Goal: Transaction & Acquisition: Purchase product/service

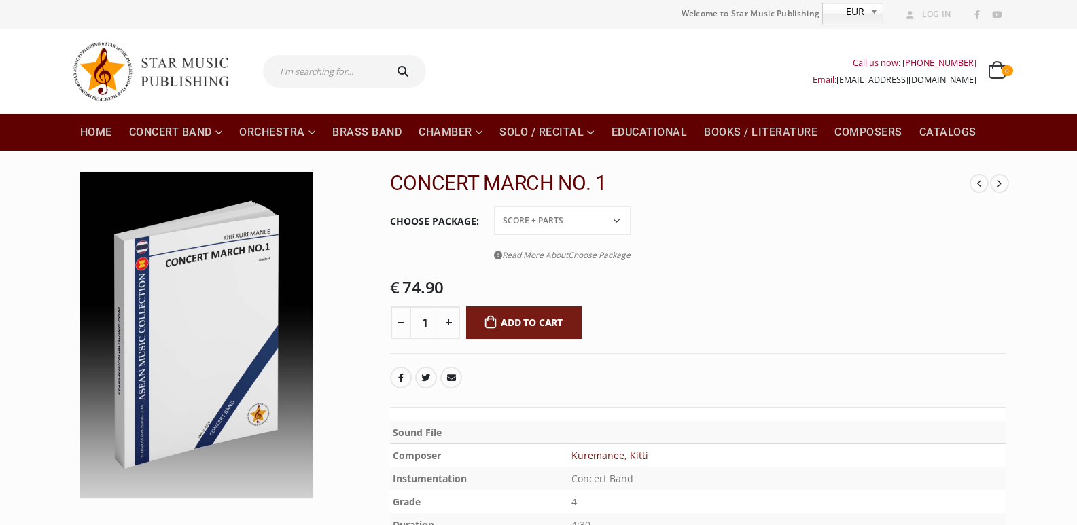
click at [612, 225] on select "Conductor Score PDF File Score + Parts Score + Parts + PDF File" at bounding box center [562, 221] width 137 height 29
click at [494, 207] on select "Conductor Score PDF File Score + Parts Score + Parts + PDF File" at bounding box center [562, 221] width 137 height 29
click at [587, 221] on select "Conductor Score PDF File Score + Parts Score + Parts + PDF File" at bounding box center [562, 221] width 137 height 29
click at [494, 207] on select "Conductor Score PDF File Score + Parts Score + Parts + PDF File" at bounding box center [562, 221] width 137 height 29
click at [573, 214] on select "Conductor Score PDF File Score + Parts Score + Parts + PDF File" at bounding box center [562, 221] width 137 height 29
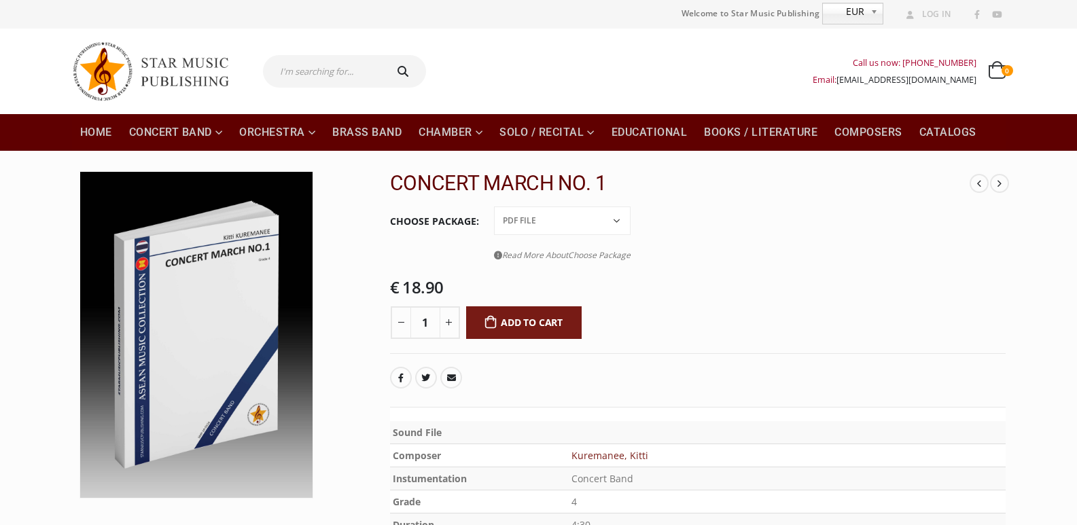
click at [494, 207] on select "Conductor Score PDF File Score + Parts Score + Parts + PDF File" at bounding box center [562, 221] width 137 height 29
click at [584, 217] on select "Conductor Score PDF File Score + Parts Score + Parts + PDF File" at bounding box center [562, 221] width 137 height 29
click at [494, 207] on select "Conductor Score PDF File Score + Parts Score + Parts + PDF File" at bounding box center [562, 221] width 137 height 29
click at [573, 234] on select "Conductor Score PDF File Score + Parts Score + Parts + PDF File" at bounding box center [562, 221] width 137 height 29
click at [494, 207] on select "Conductor Score PDF File Score + Parts Score + Parts + PDF File" at bounding box center [562, 221] width 137 height 29
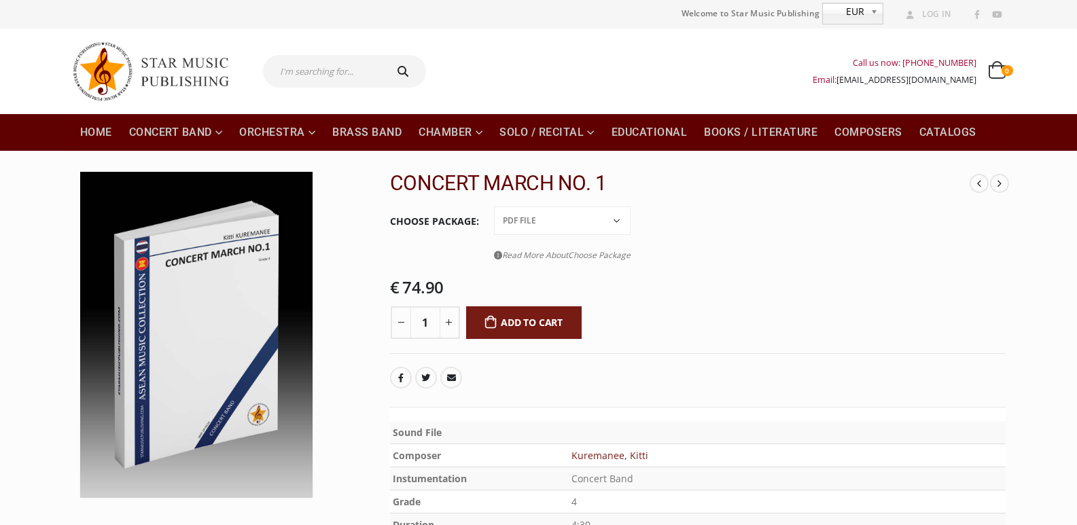
select select "pdf-file"
click at [332, 74] on input "text" at bounding box center [323, 71] width 120 height 33
click at [383, 55] on button "submit" at bounding box center [404, 71] width 43 height 33
type input "lanna conert march]"
type input "lanna conert march"
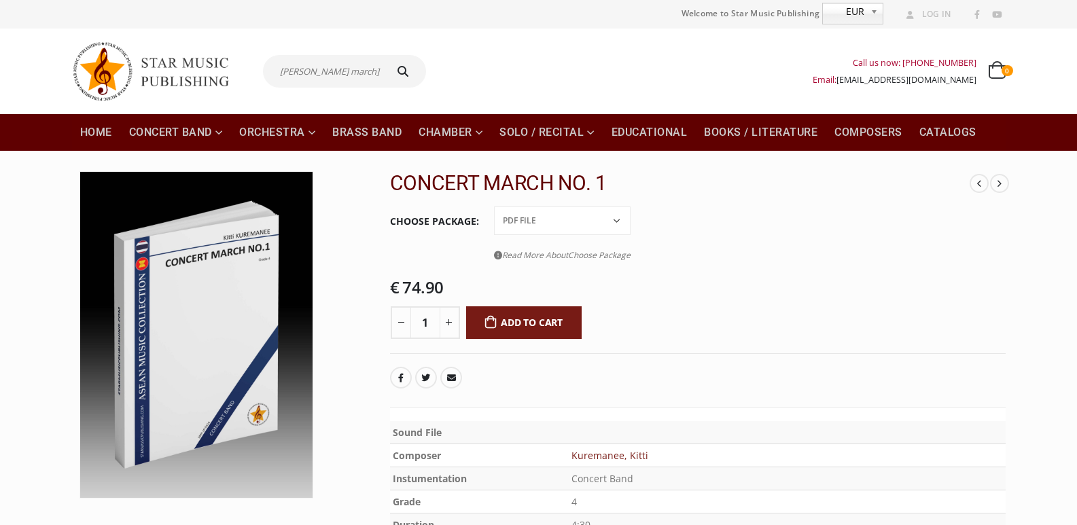
type input "lanna conert march"
click at [400, 66] on icon "submit" at bounding box center [403, 71] width 20 height 11
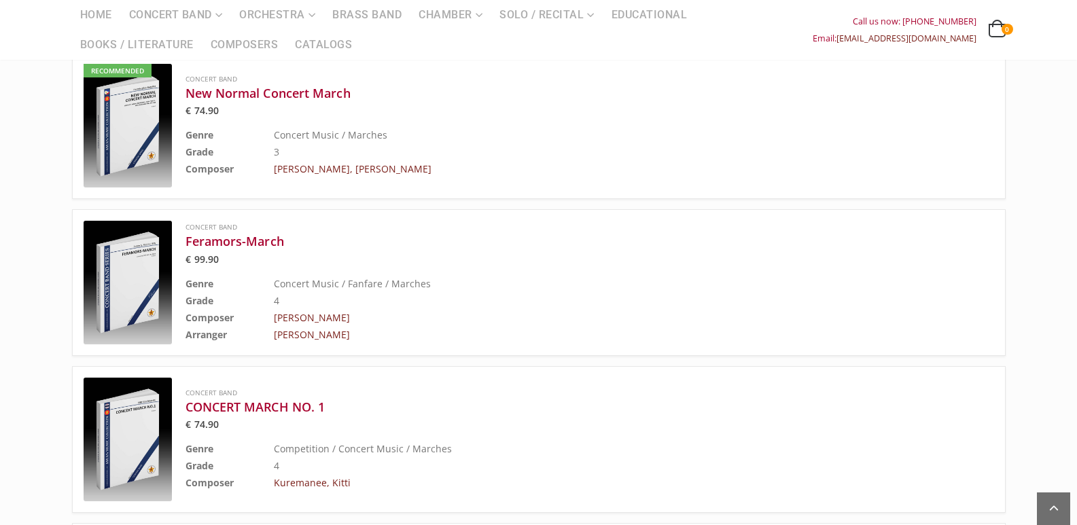
scroll to position [883, 0]
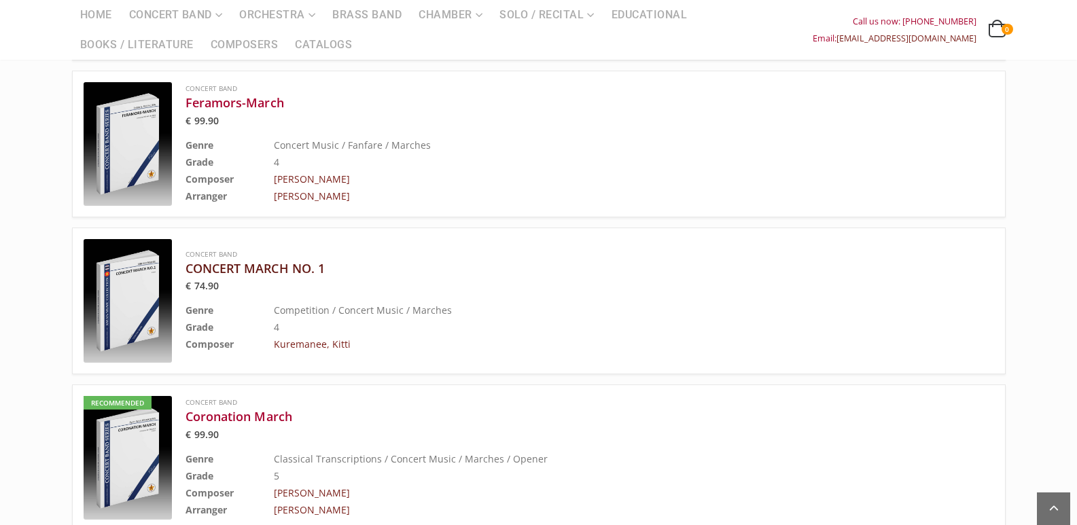
click at [277, 267] on h3 "CONCERT MARCH NO. 1" at bounding box center [556, 268] width 741 height 16
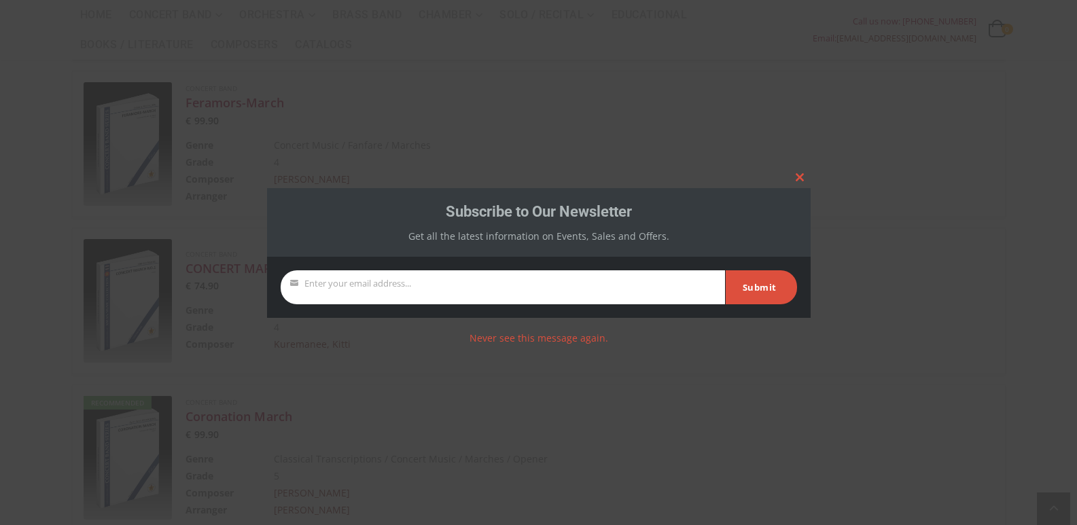
click at [820, 172] on div at bounding box center [538, 262] width 1077 height 525
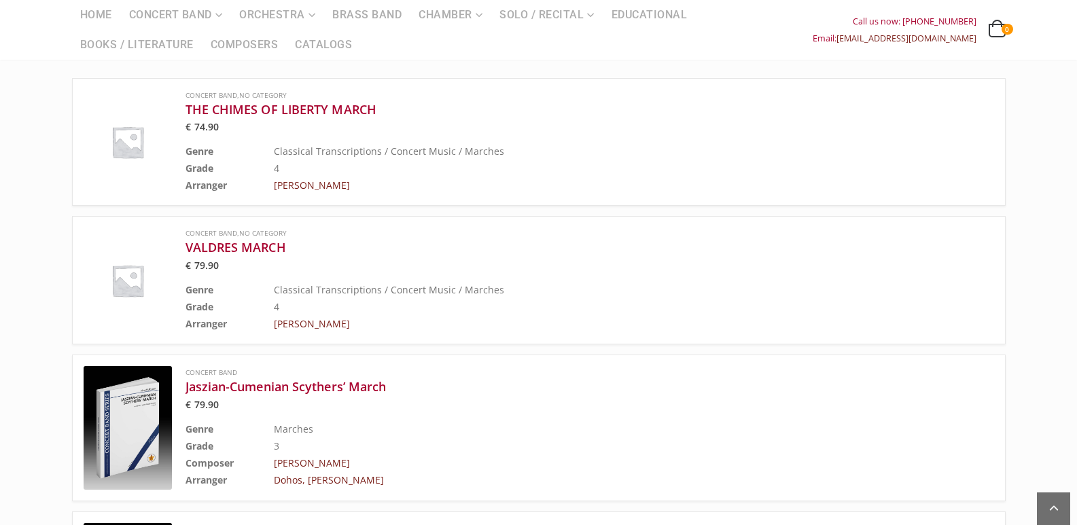
scroll to position [0, 0]
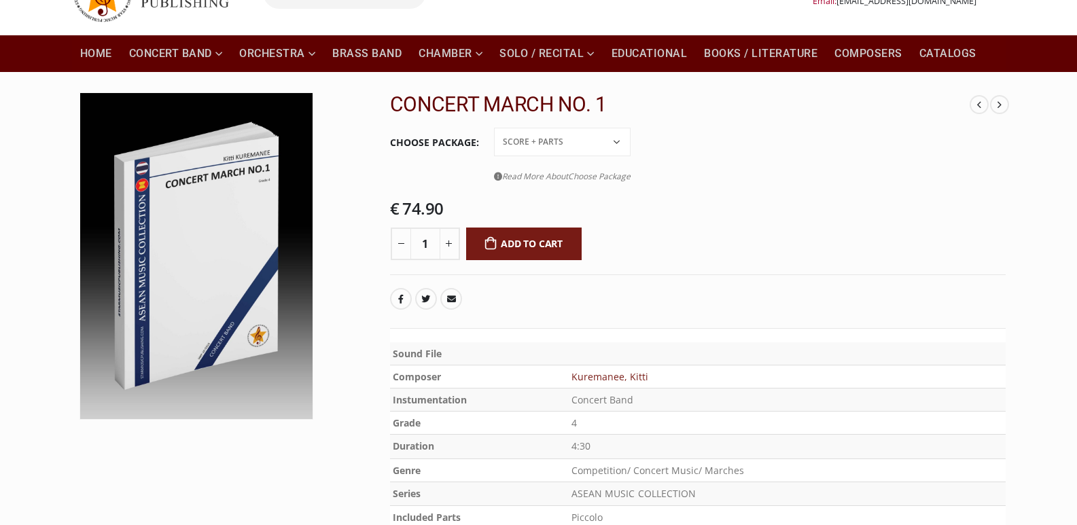
scroll to position [272, 0]
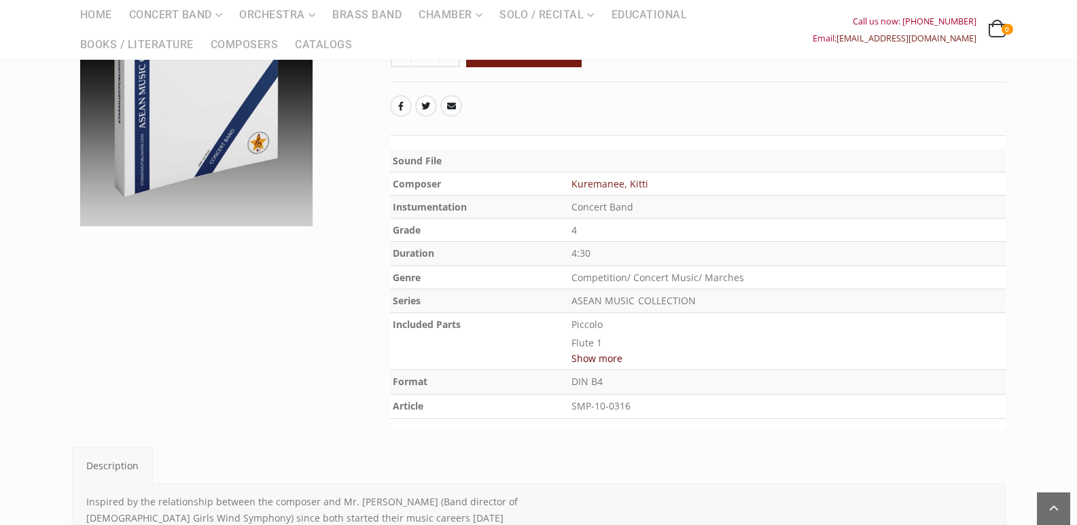
click at [618, 354] on button "Show more" at bounding box center [597, 358] width 51 height 17
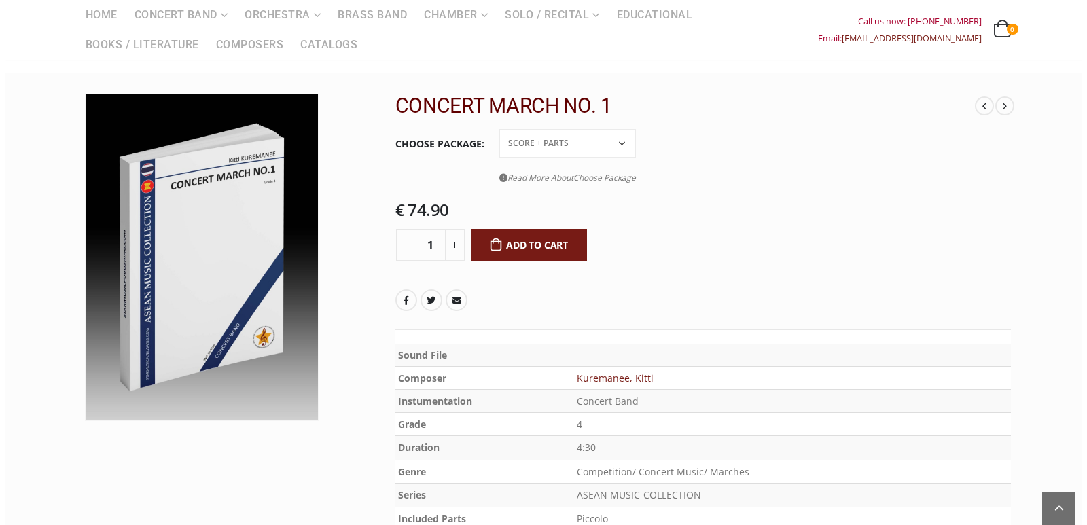
scroll to position [68, 0]
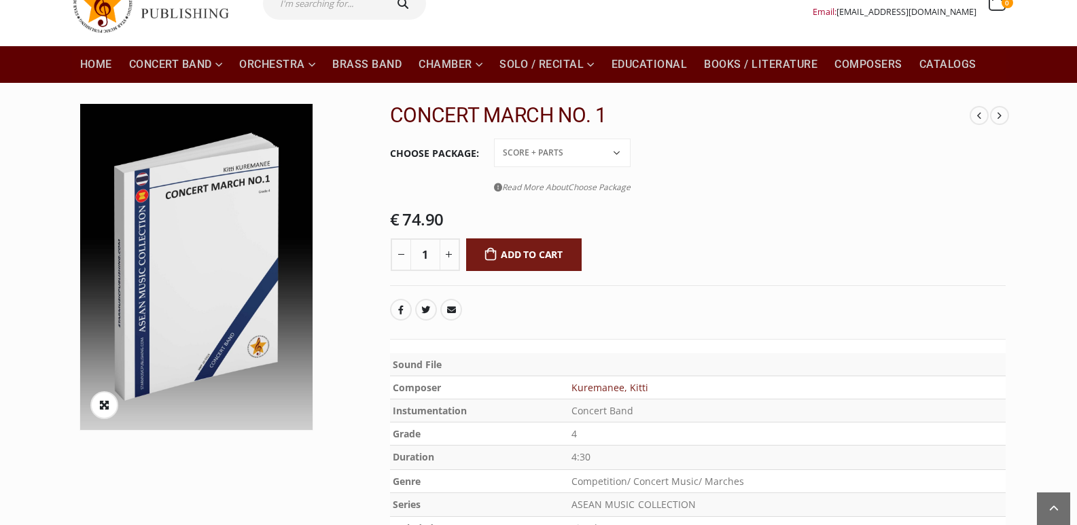
click at [224, 218] on img at bounding box center [196, 267] width 233 height 326
click at [105, 403] on icon at bounding box center [104, 405] width 10 height 25
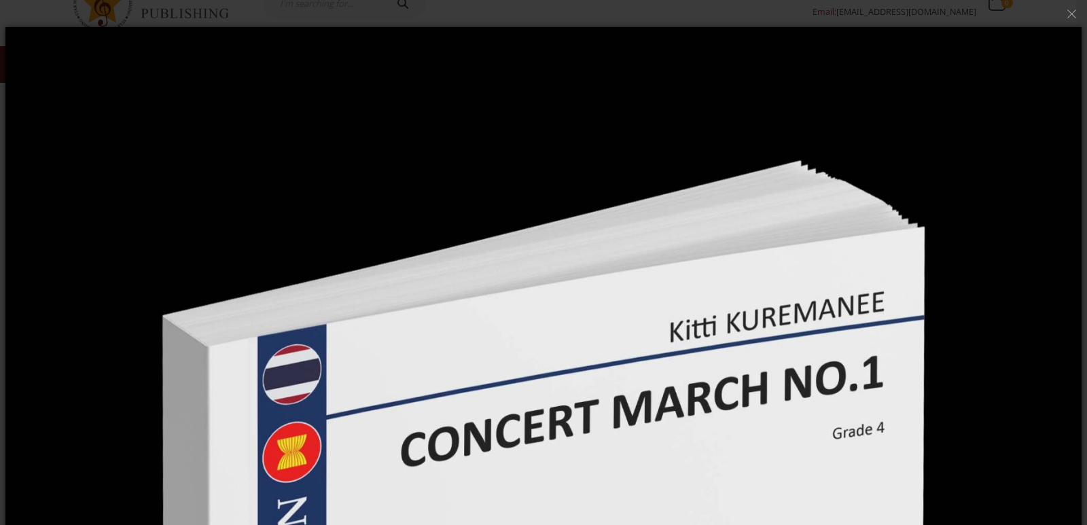
drag, startPoint x: 530, startPoint y: 255, endPoint x: 598, endPoint y: 7, distance: 256.5
drag, startPoint x: 652, startPoint y: 427, endPoint x: 680, endPoint y: 213, distance: 216.6
drag, startPoint x: 655, startPoint y: 468, endPoint x: 609, endPoint y: 161, distance: 310.6
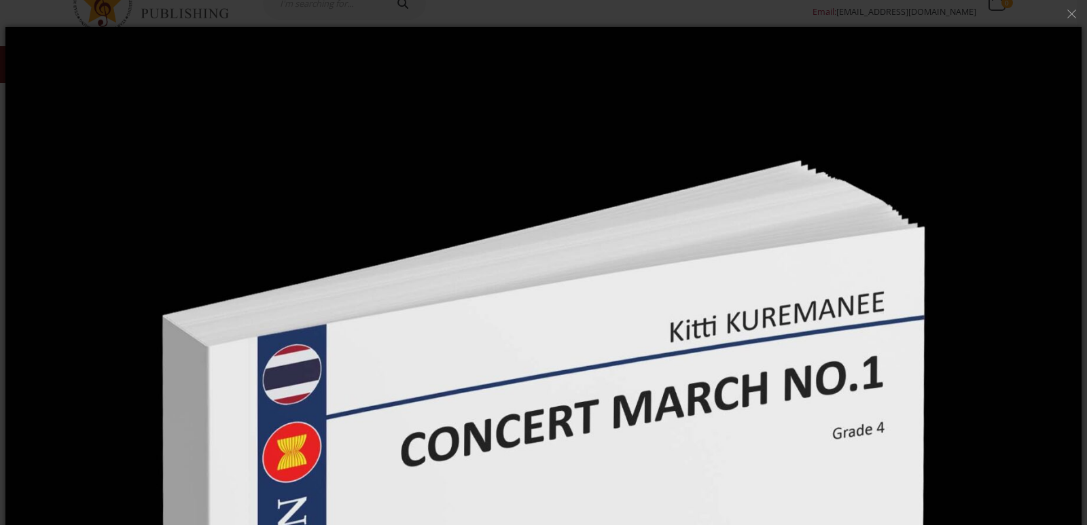
drag, startPoint x: 609, startPoint y: 161, endPoint x: 876, endPoint y: 239, distance: 278.3
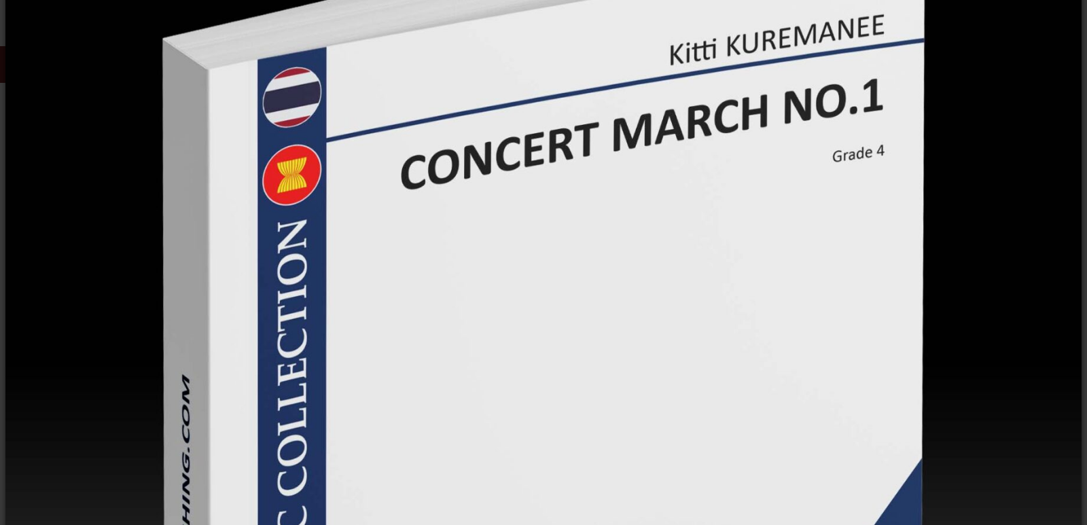
scroll to position [275, 0]
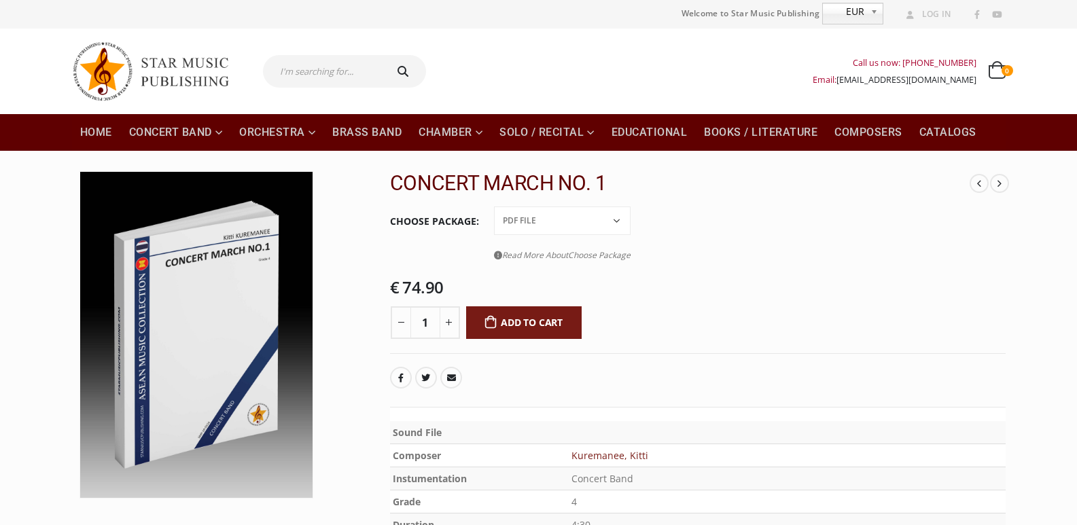
select select "pdf-file"
click at [528, 321] on button "Add to cart" at bounding box center [524, 323] width 116 height 33
